Goal: Transaction & Acquisition: Subscribe to service/newsletter

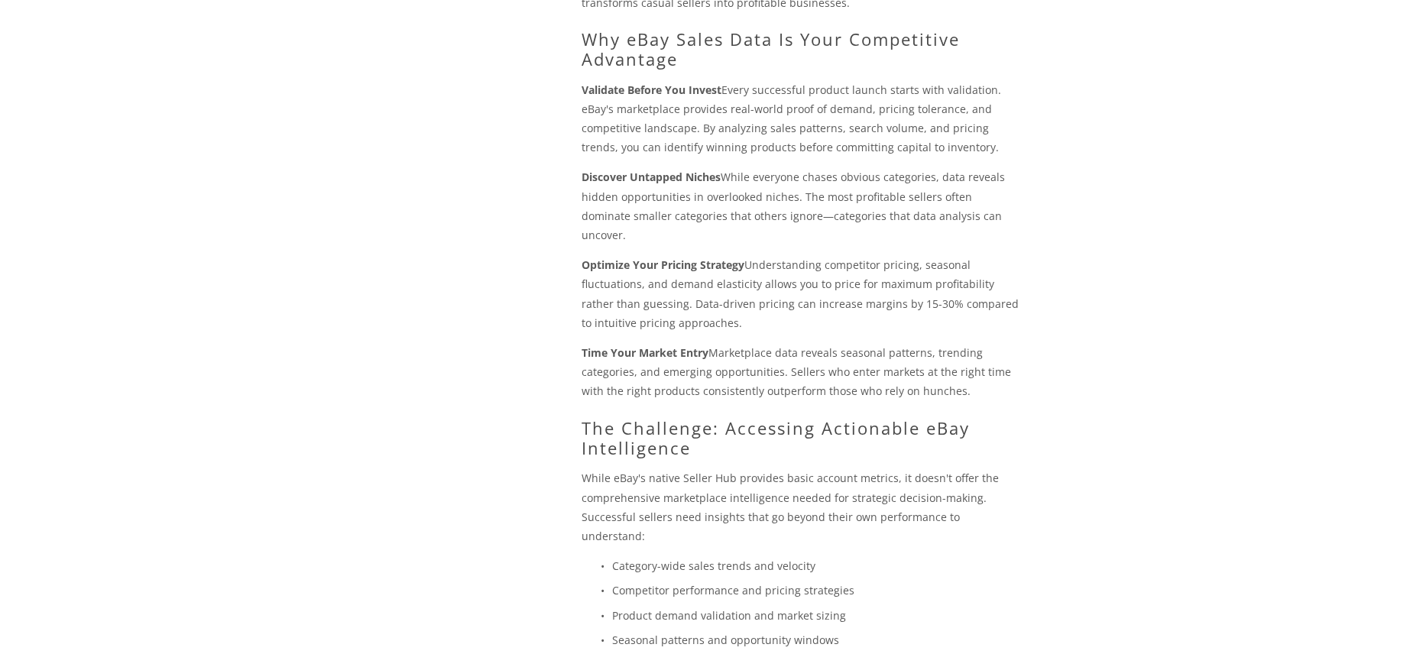
scroll to position [1195, 0]
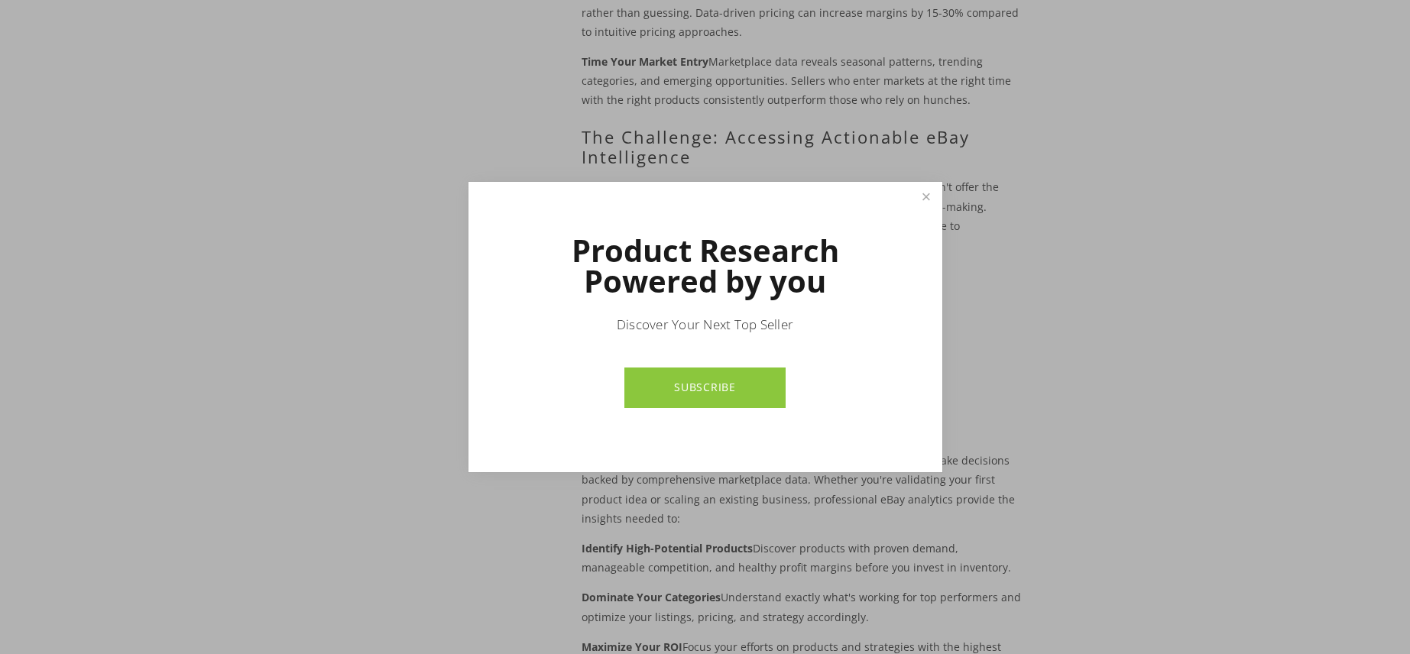
click at [917, 187] on link "Close" at bounding box center [926, 197] width 27 height 27
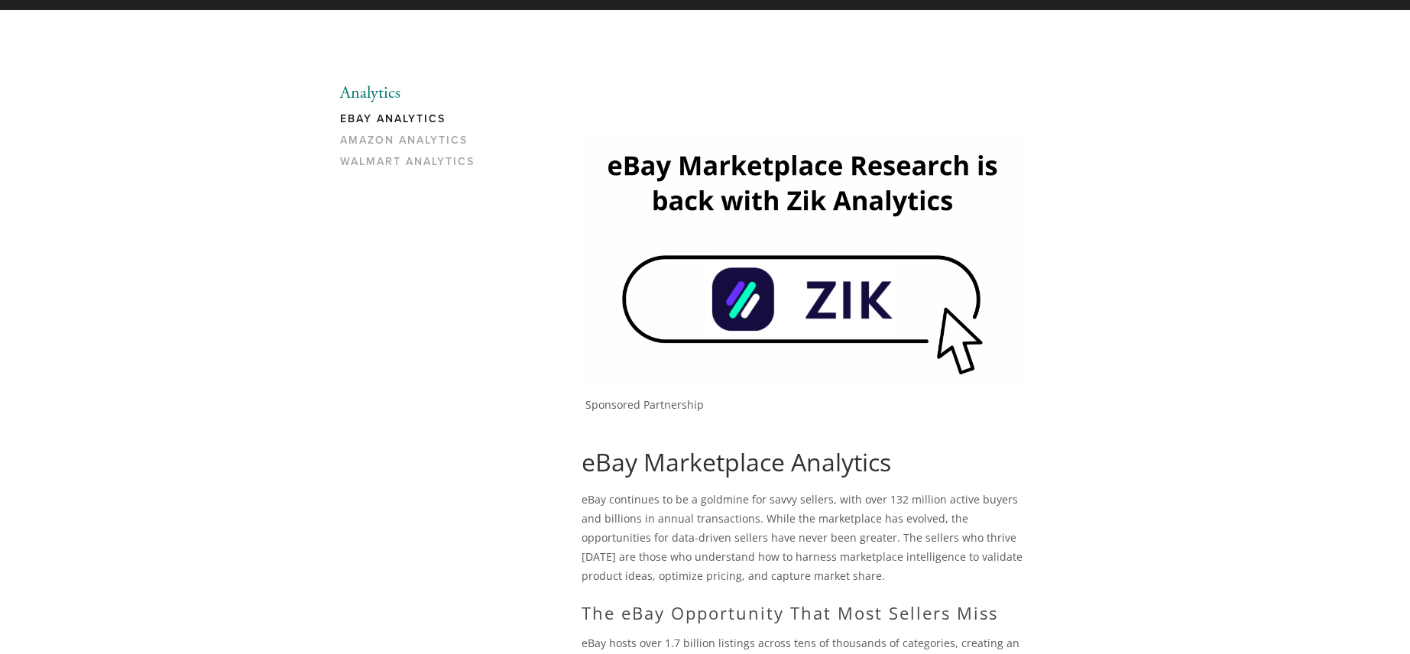
scroll to position [0, 0]
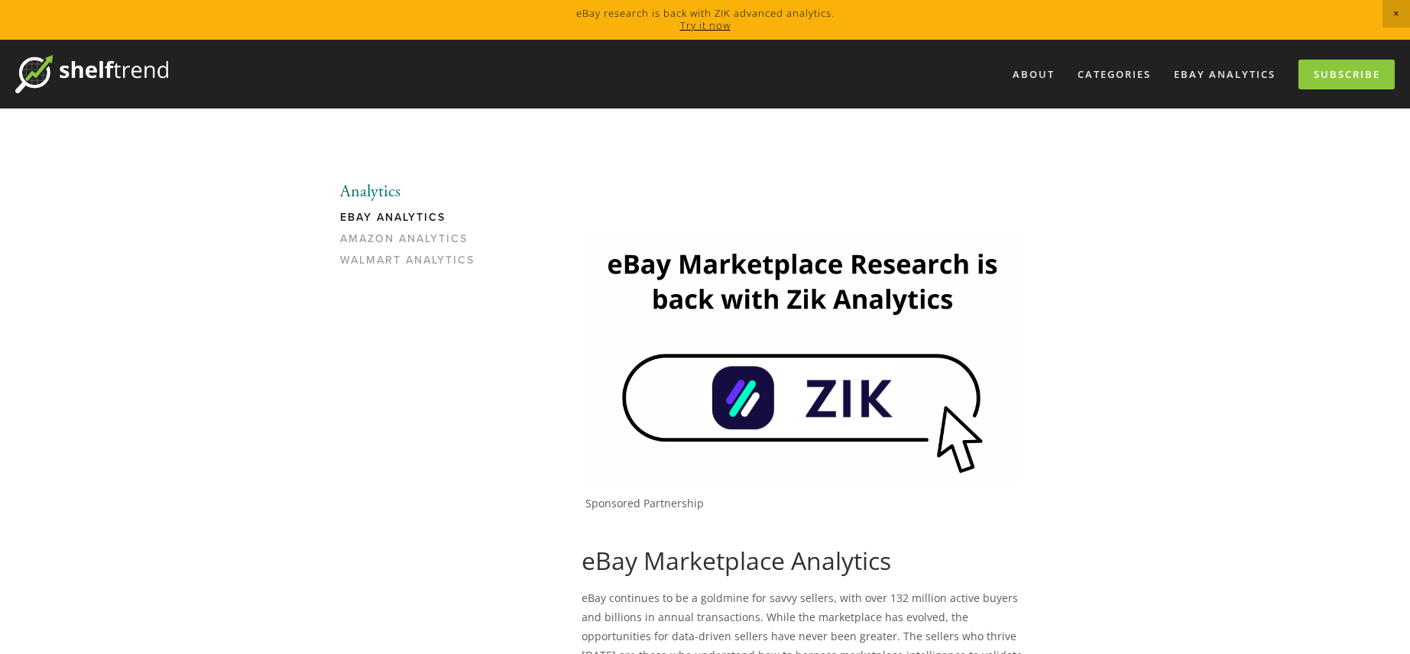
click at [376, 221] on link "eBay Analytics" at bounding box center [413, 221] width 146 height 21
click at [1336, 73] on link "Subscribe" at bounding box center [1346, 75] width 96 height 30
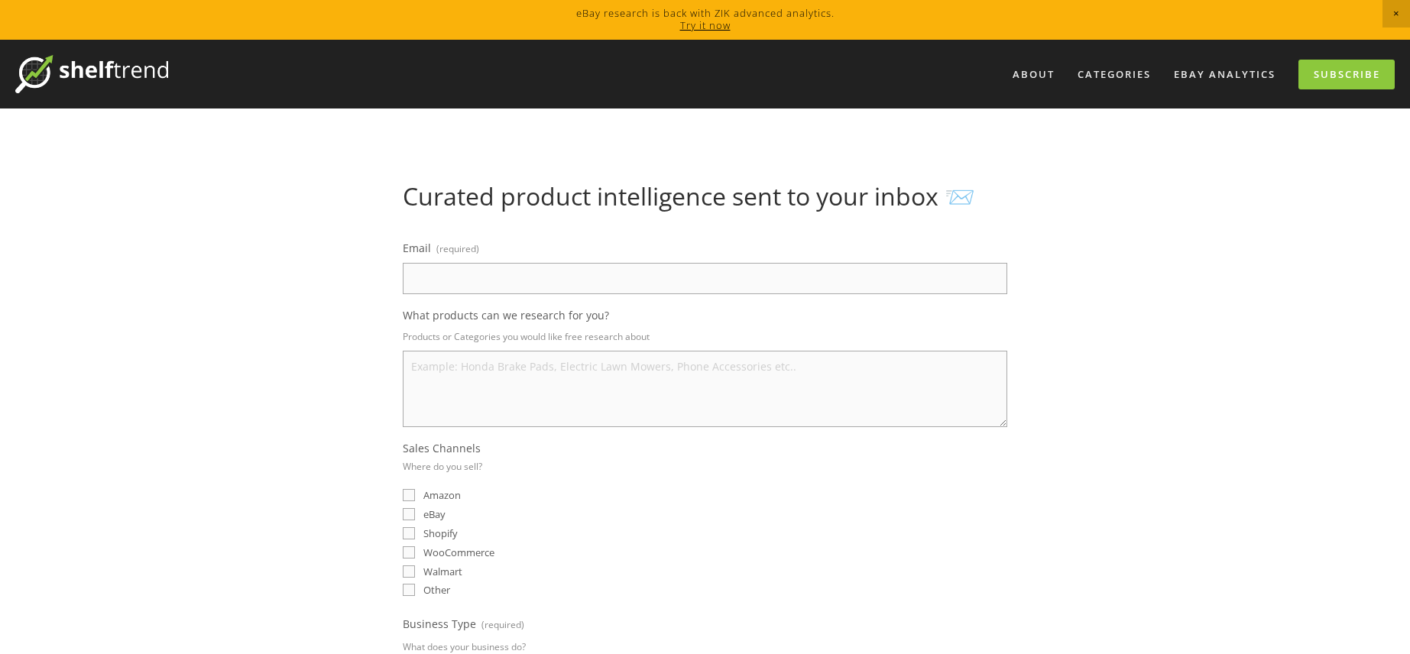
click at [86, 84] on img at bounding box center [91, 74] width 153 height 38
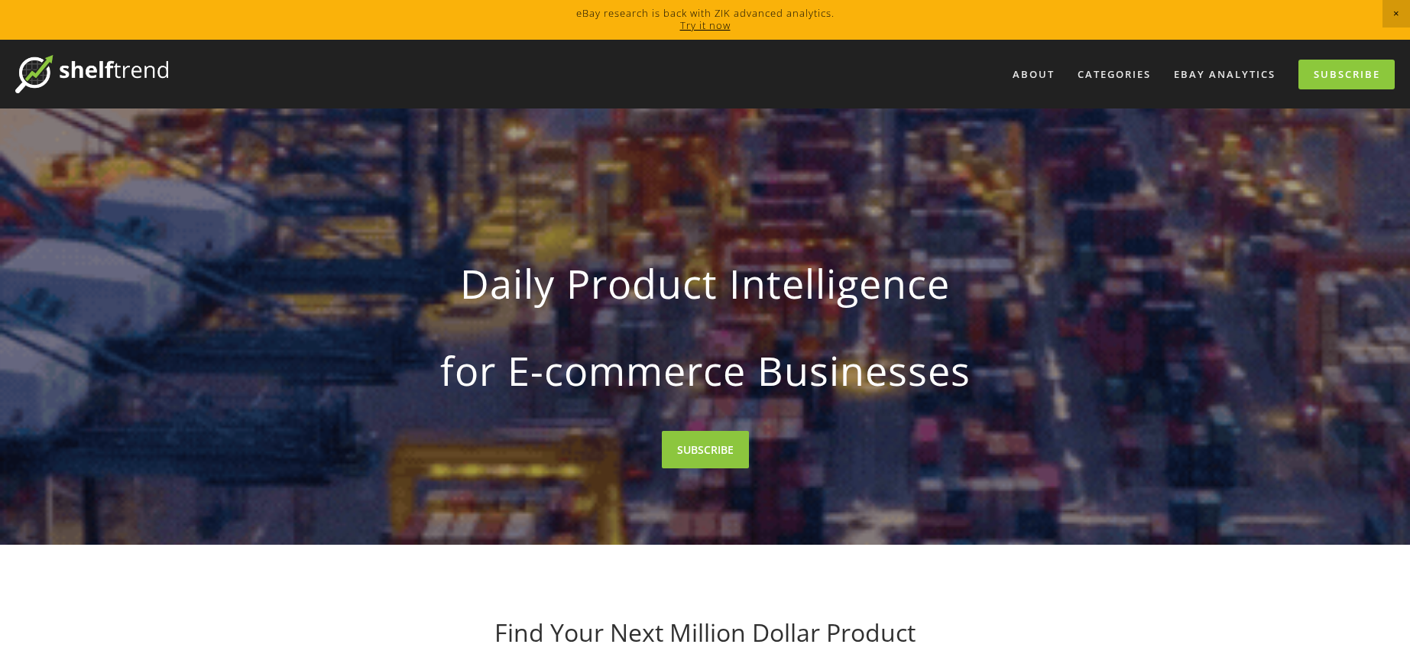
click at [708, 29] on link "Try it now" at bounding box center [705, 25] width 50 height 14
